Goal: Navigation & Orientation: Go to known website

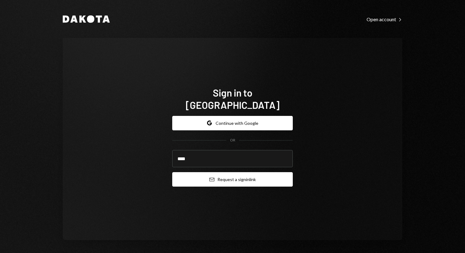
type input "**********"
click at [204, 173] on button "Email Request a sign in link" at bounding box center [232, 179] width 121 height 14
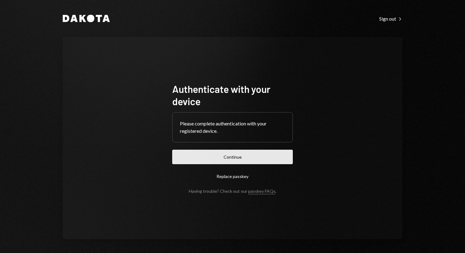
click at [242, 156] on button "Continue" at bounding box center [232, 157] width 121 height 14
